Goal: Information Seeking & Learning: Learn about a topic

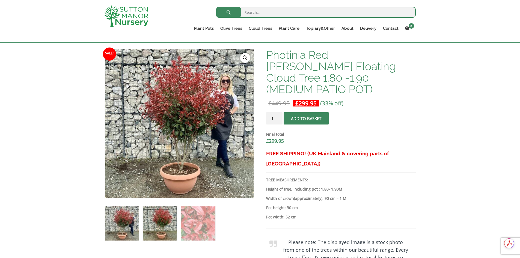
click at [169, 219] on img at bounding box center [160, 223] width 34 height 34
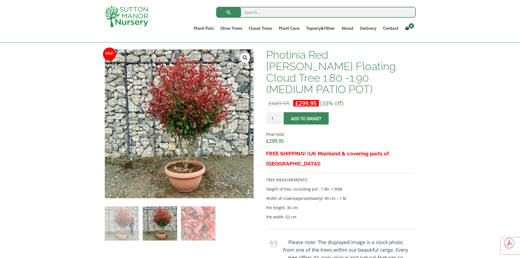
drag, startPoint x: 262, startPoint y: 50, endPoint x: 316, endPoint y: 65, distance: 55.6
click at [316, 65] on h1 "Photinia Red [PERSON_NAME] Floating Cloud Tree 1.80 -1.90 (MEDIUM PATIO POT)" at bounding box center [340, 72] width 149 height 46
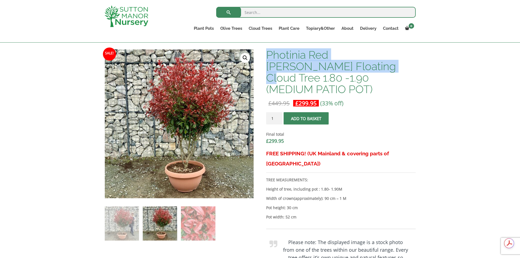
drag, startPoint x: 321, startPoint y: 66, endPoint x: 268, endPoint y: 54, distance: 54.5
click at [268, 54] on h1 "Photinia Red [PERSON_NAME] Floating Cloud Tree 1.80 -1.90 (MEDIUM PATIO POT)" at bounding box center [340, 72] width 149 height 46
copy h1 "Photinia Red Robin Floating Cloud Tree"
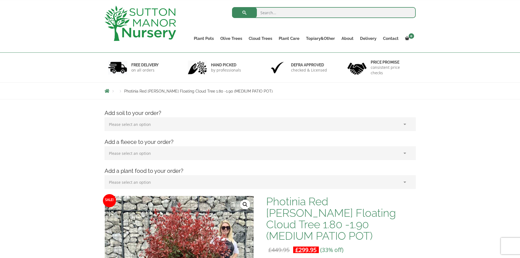
scroll to position [17, 0]
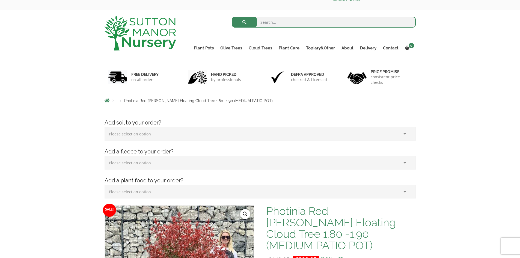
click at [275, 23] on input "search" at bounding box center [324, 22] width 184 height 11
click at [253, 47] on link "Cloud Trees" at bounding box center [260, 48] width 30 height 8
click at [267, 48] on link "Cloud Trees" at bounding box center [260, 48] width 30 height 8
click at [267, 62] on link "Ilex Crenata Cloud Trees" at bounding box center [271, 60] width 53 height 8
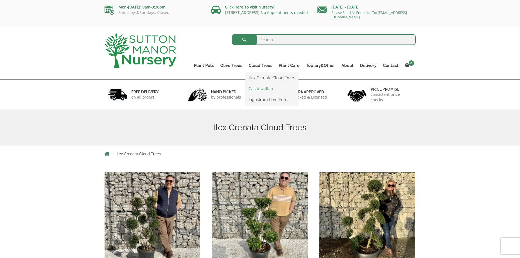
click at [270, 88] on link "Castlewellan" at bounding box center [271, 89] width 53 height 8
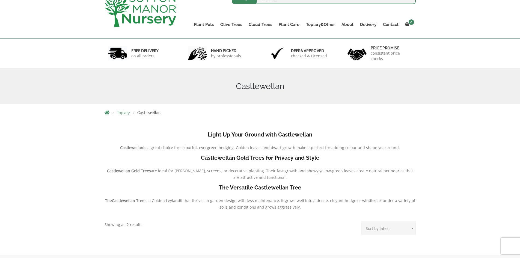
scroll to position [27, 0]
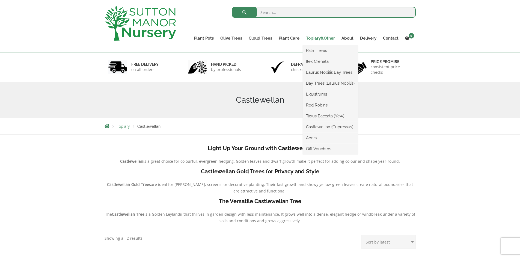
click at [320, 38] on link "Topiary&Other" at bounding box center [320, 38] width 35 height 8
click at [313, 104] on link "Red Robins" at bounding box center [330, 105] width 55 height 8
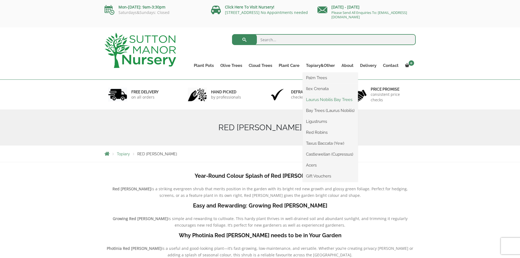
click at [327, 98] on link "Laurus Nobilis Bay Trees" at bounding box center [330, 99] width 55 height 8
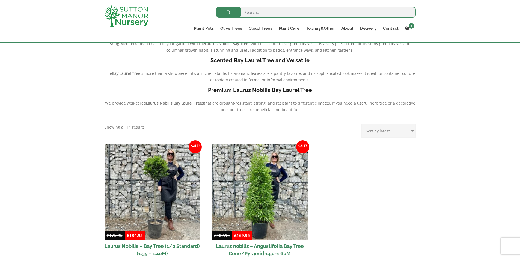
scroll to position [27, 0]
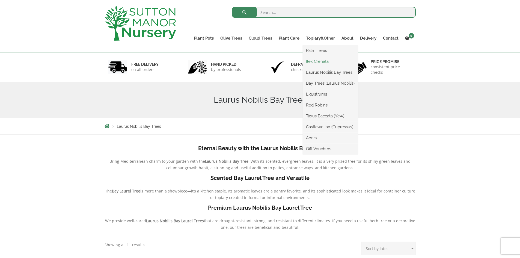
click at [318, 60] on link "Ilex Crenata" at bounding box center [330, 61] width 55 height 8
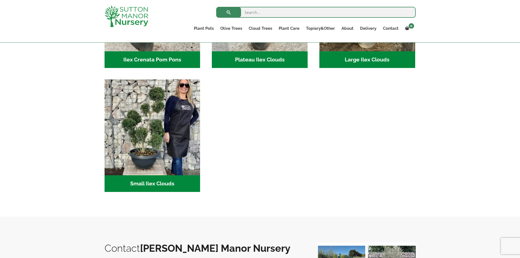
scroll to position [218, 0]
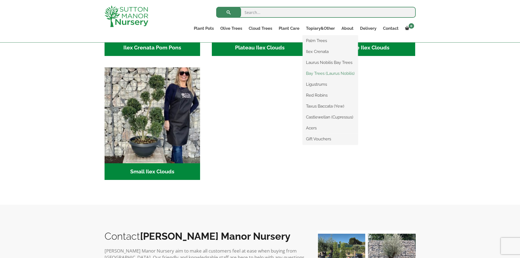
click at [322, 72] on link "Bay Trees (Laurus Nobilis)" at bounding box center [330, 73] width 55 height 8
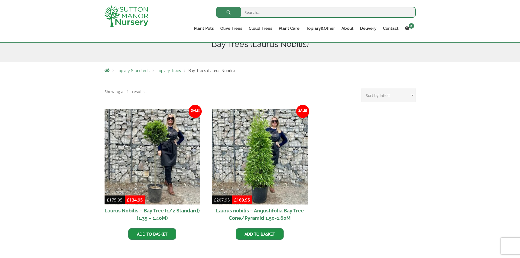
scroll to position [55, 0]
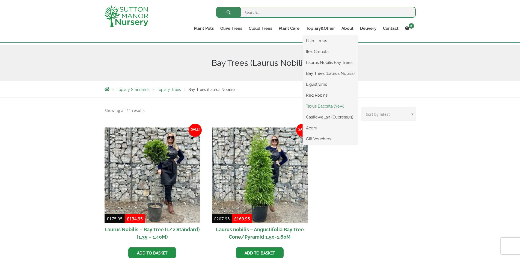
click at [325, 105] on link "Taxus Baccata (Yew)" at bounding box center [330, 106] width 55 height 8
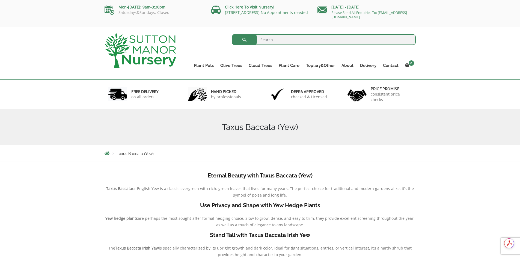
click at [273, 41] on input "search" at bounding box center [324, 39] width 184 height 11
type input "photinia"
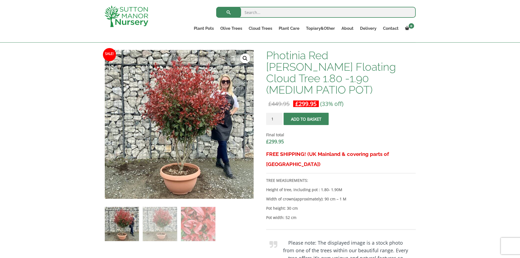
scroll to position [164, 0]
